Goal: Check status: Check status

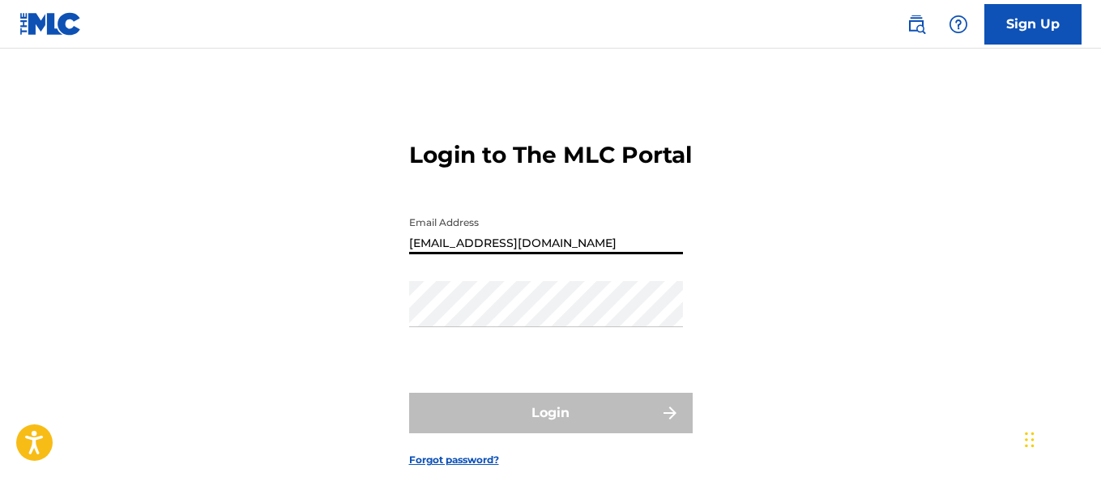
type input "[EMAIL_ADDRESS][DOMAIN_NAME]"
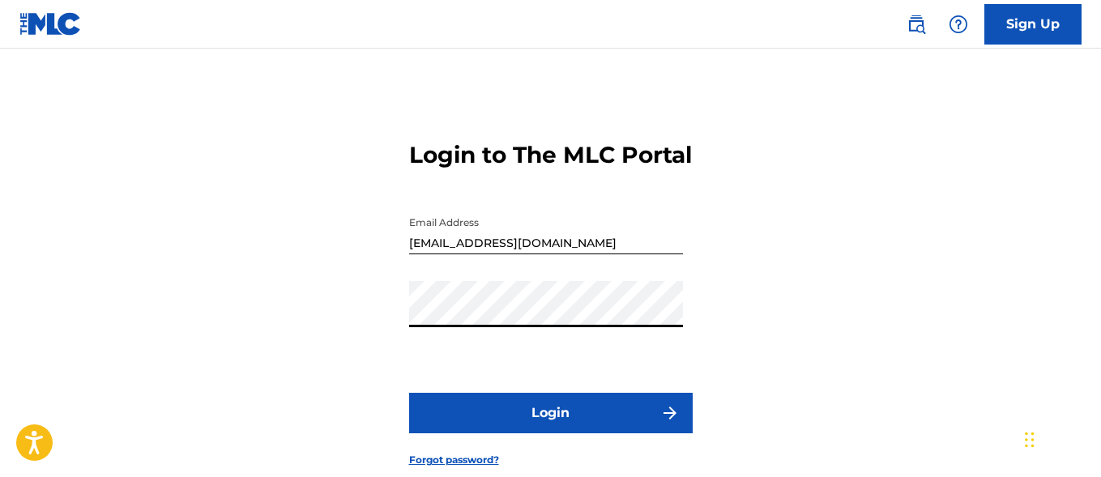
click at [550, 434] on button "Login" at bounding box center [551, 413] width 284 height 41
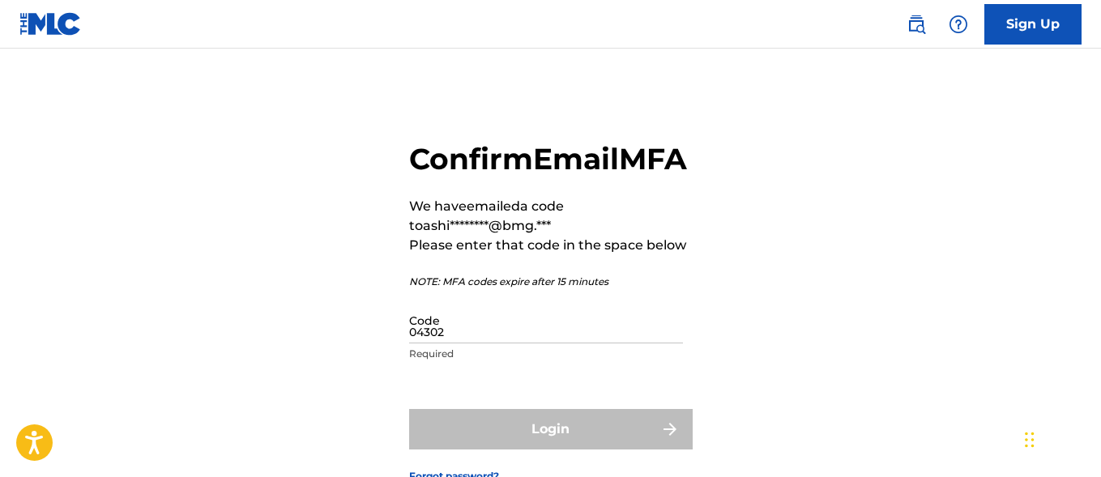
type input "043025"
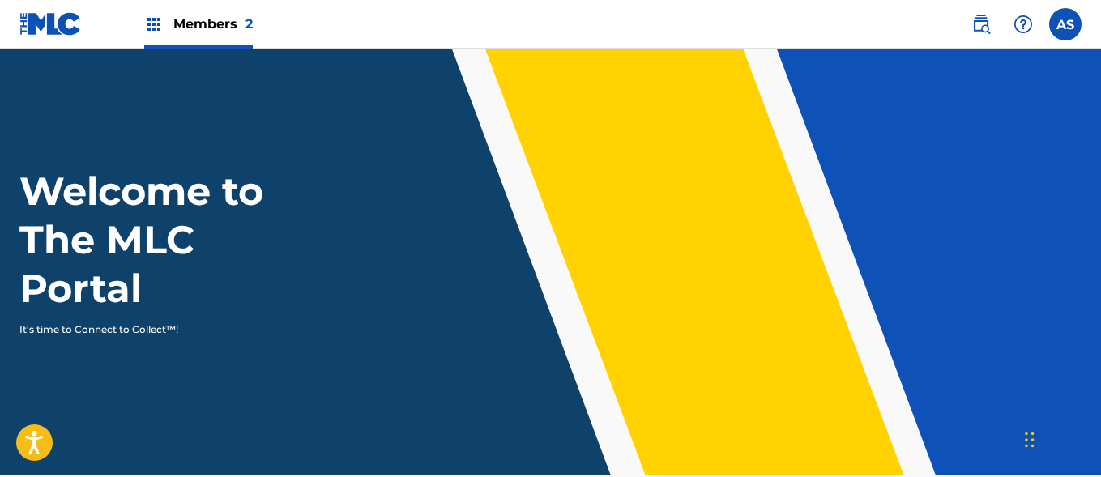
click at [154, 24] on img at bounding box center [153, 24] width 19 height 19
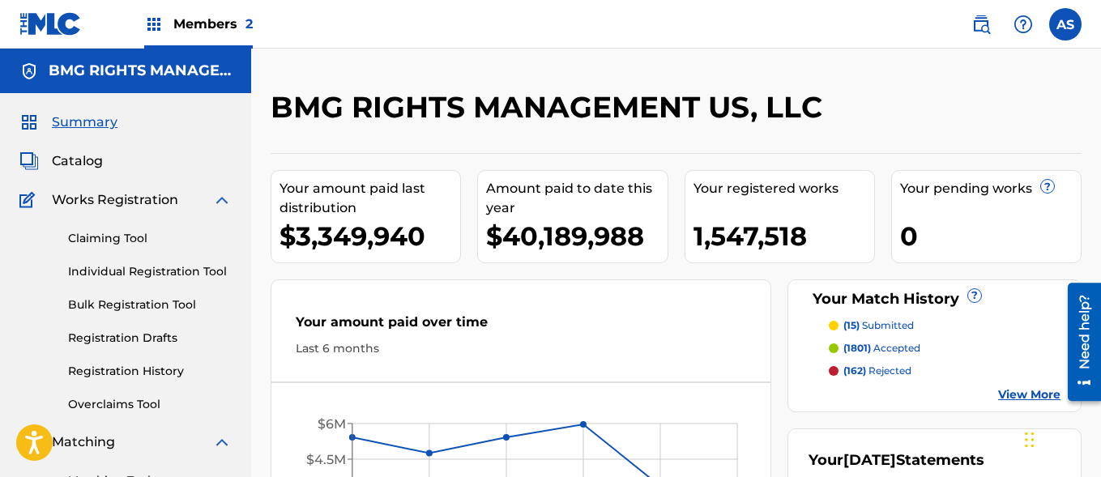
scroll to position [352, 0]
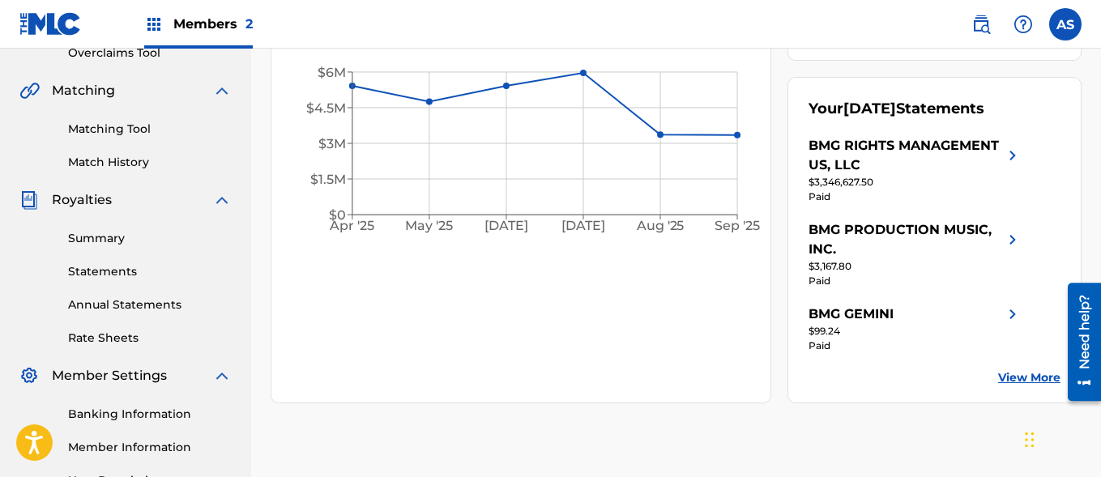
click at [150, 238] on link "Summary" at bounding box center [150, 238] width 164 height 17
